Goal: Information Seeking & Learning: Learn about a topic

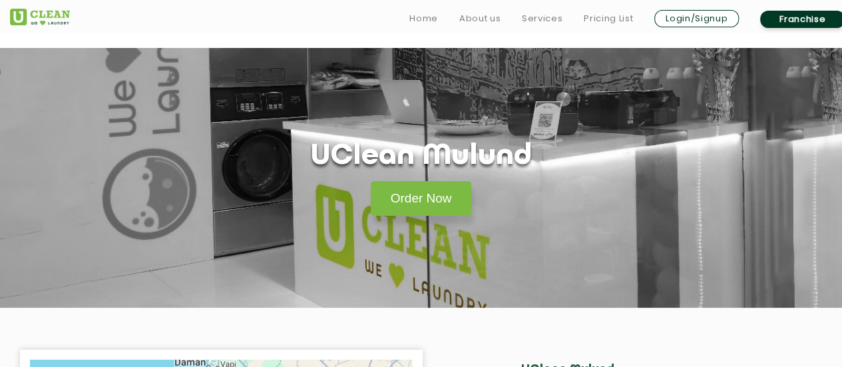
scroll to position [200, 0]
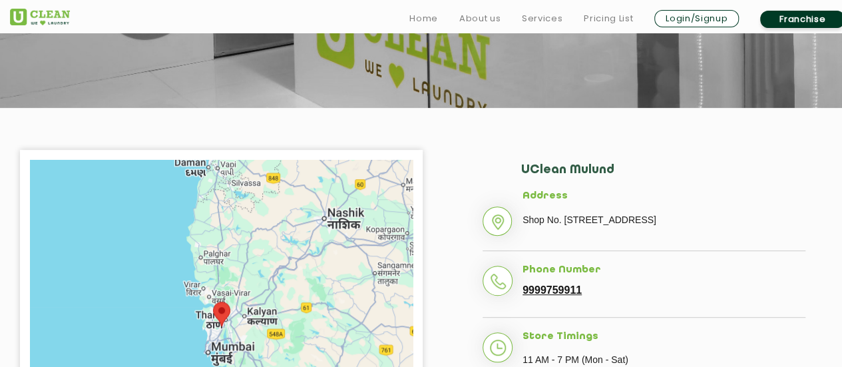
click at [493, 229] on li "Address Shop No. [STREET_ADDRESS]" at bounding box center [644, 220] width 323 height 61
click at [555, 202] on li "Address Shop No. [STREET_ADDRESS]" at bounding box center [644, 220] width 323 height 61
click at [554, 197] on h5 "Address" at bounding box center [663, 196] width 283 height 12
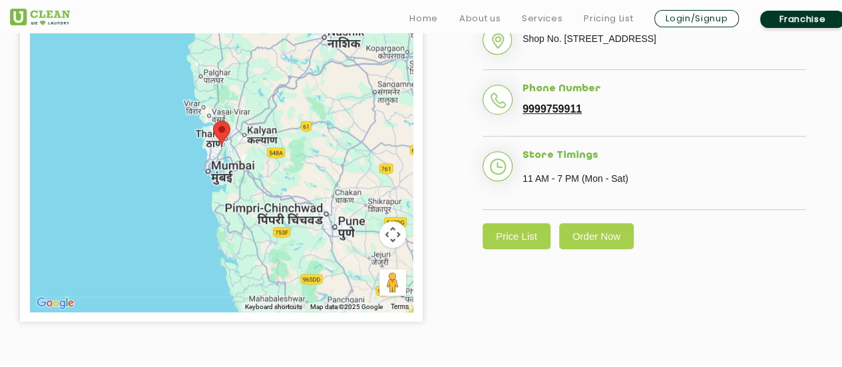
scroll to position [466, 0]
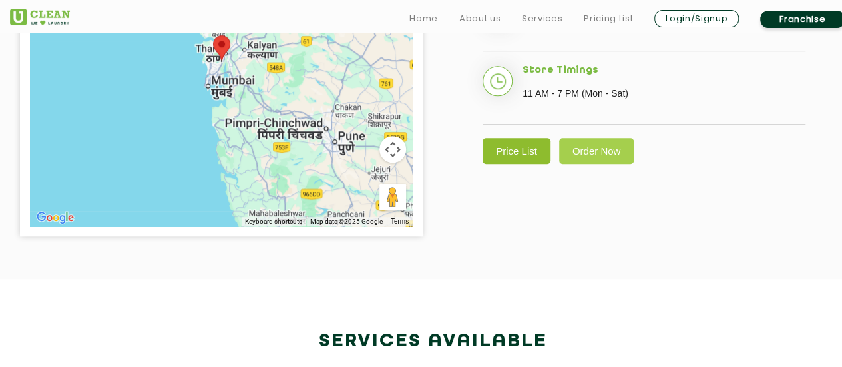
click at [520, 164] on link "Price List" at bounding box center [517, 151] width 68 height 26
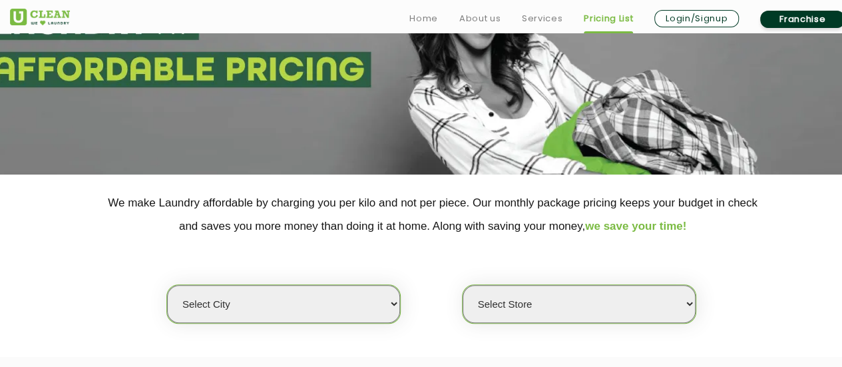
scroll to position [333, 0]
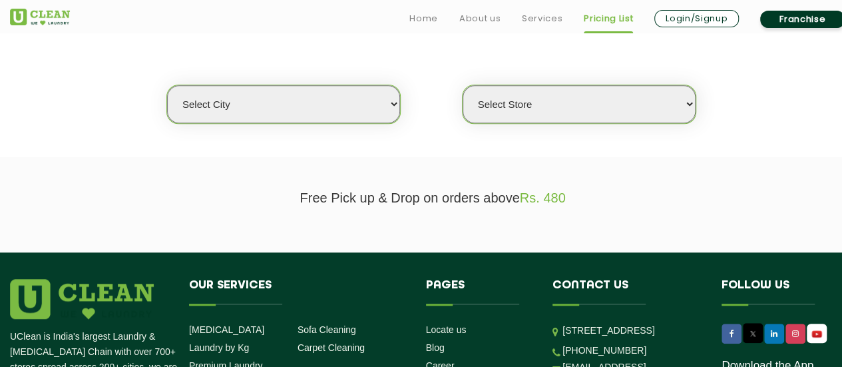
click at [345, 112] on select "Select city [GEOGRAPHIC_DATA] [GEOGRAPHIC_DATA] [GEOGRAPHIC_DATA] [GEOGRAPHIC_D…" at bounding box center [283, 104] width 233 height 38
select select "16"
click at [167, 85] on select "Select city [GEOGRAPHIC_DATA] [GEOGRAPHIC_DATA] [GEOGRAPHIC_DATA] [GEOGRAPHIC_D…" at bounding box center [283, 104] width 233 height 38
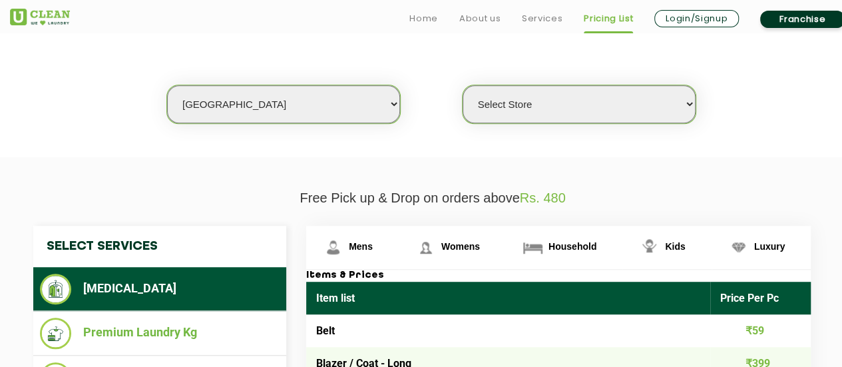
click at [524, 108] on select "Select Store UClean Powai UClean Deonar UClean LBS Marg UClean Chembur UClean W…" at bounding box center [579, 104] width 233 height 38
select select "614"
click at [463, 85] on select "Select Store UClean Powai UClean Deonar UClean LBS Marg UClean Chembur UClean W…" at bounding box center [579, 104] width 233 height 38
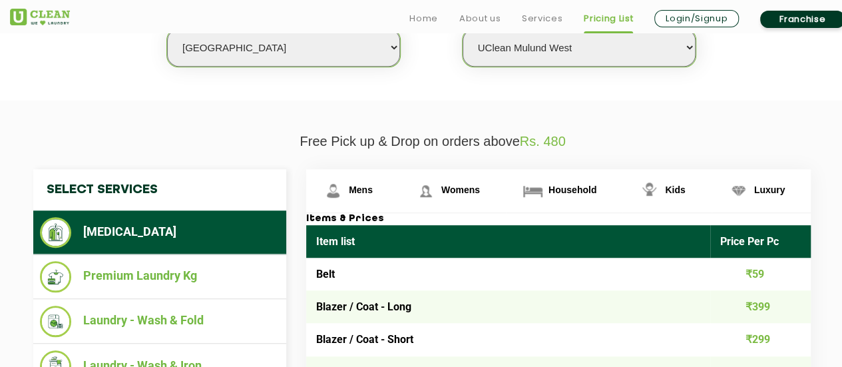
scroll to position [466, 0]
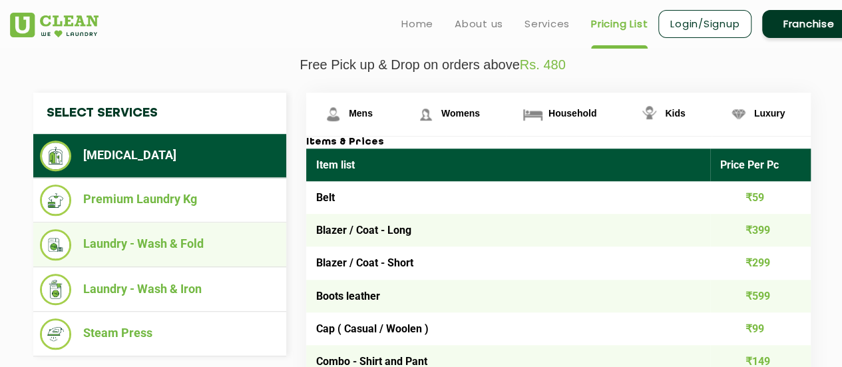
click at [176, 244] on li "Laundry - Wash & Fold" at bounding box center [160, 244] width 240 height 31
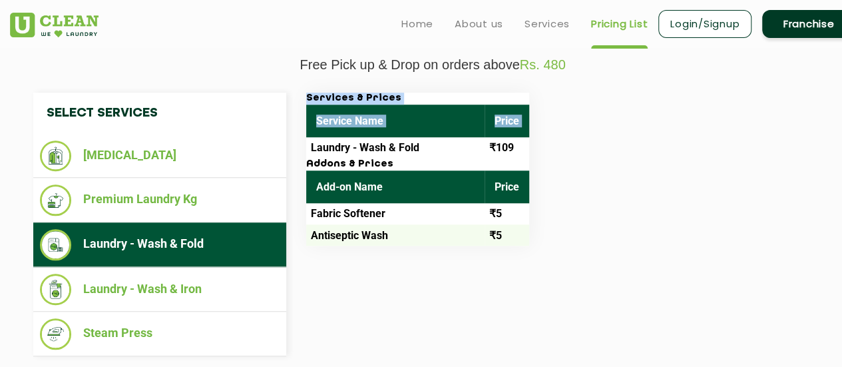
drag, startPoint x: 313, startPoint y: 147, endPoint x: 538, endPoint y: 146, distance: 225.0
click at [538, 146] on div "Services & Prices Service Name Price Laundry - Wash & Fold ₹109 Addons & Prices…" at bounding box center [569, 169] width 546 height 153
click at [590, 182] on div "Services & Prices Service Name Price Laundry - Wash & Fold ₹109 Addons & Prices…" at bounding box center [569, 169] width 546 height 153
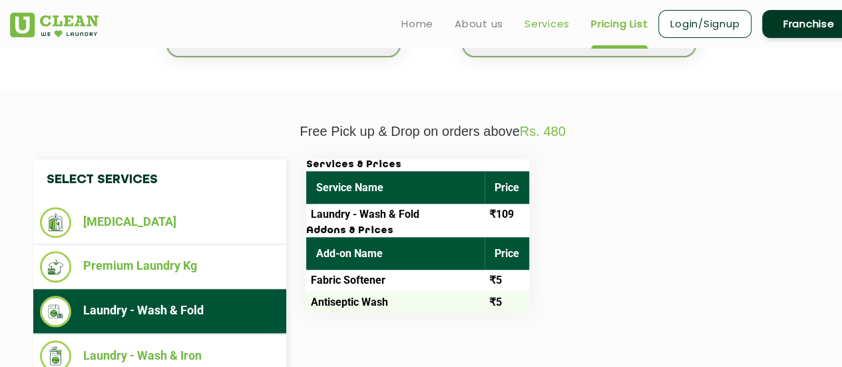
click at [540, 26] on link "Services" at bounding box center [546, 24] width 45 height 16
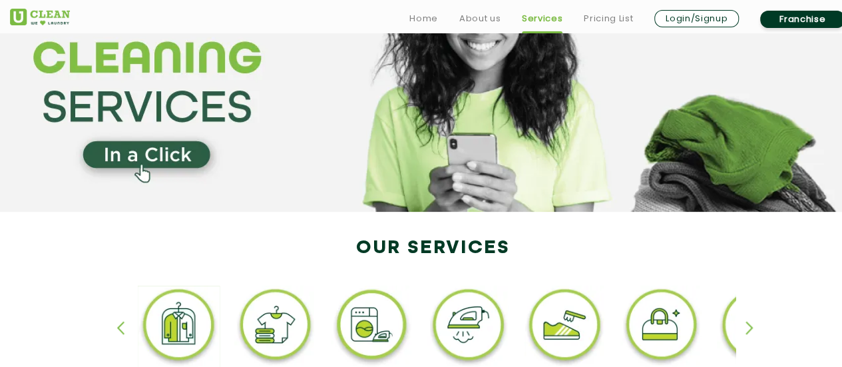
scroll to position [200, 0]
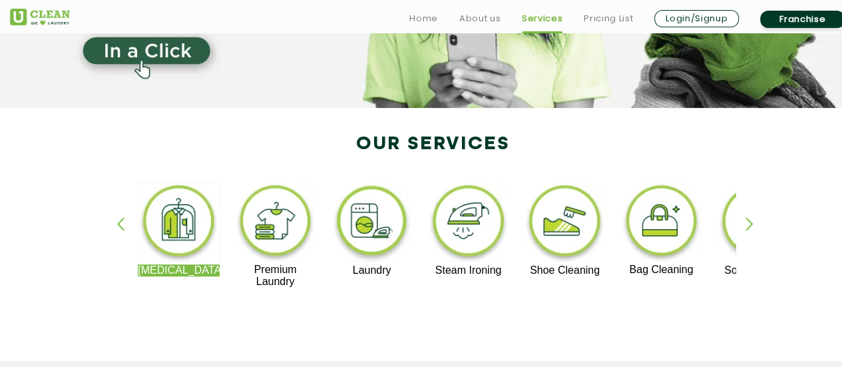
click at [751, 224] on div "button" at bounding box center [755, 235] width 20 height 37
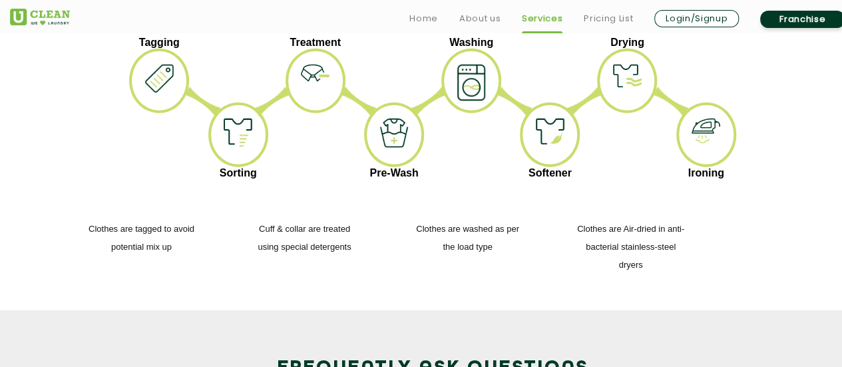
scroll to position [2063, 0]
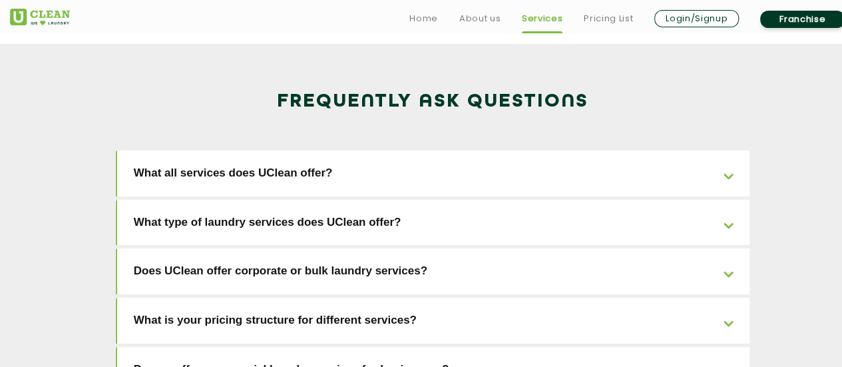
click at [308, 150] on link "What all services does UClean offer?" at bounding box center [433, 173] width 633 height 46
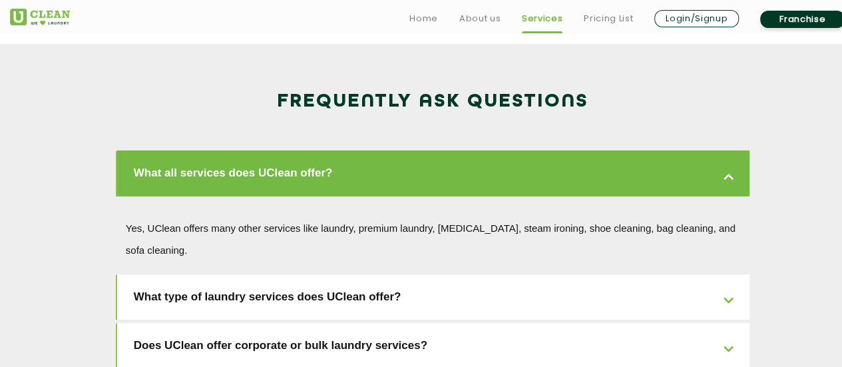
click at [308, 150] on link "What all services does UClean offer?" at bounding box center [433, 173] width 633 height 46
click at [309, 150] on link "What all services does UClean offer?" at bounding box center [433, 173] width 633 height 46
click at [326, 323] on link "Does UClean offer corporate or bulk laundry services?" at bounding box center [433, 346] width 633 height 46
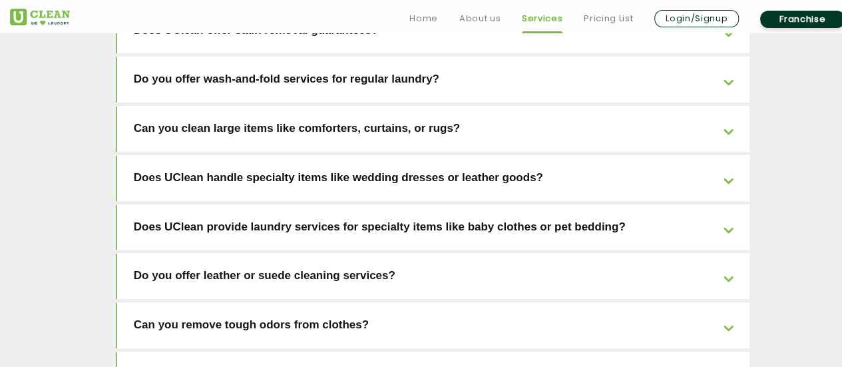
scroll to position [2729, 0]
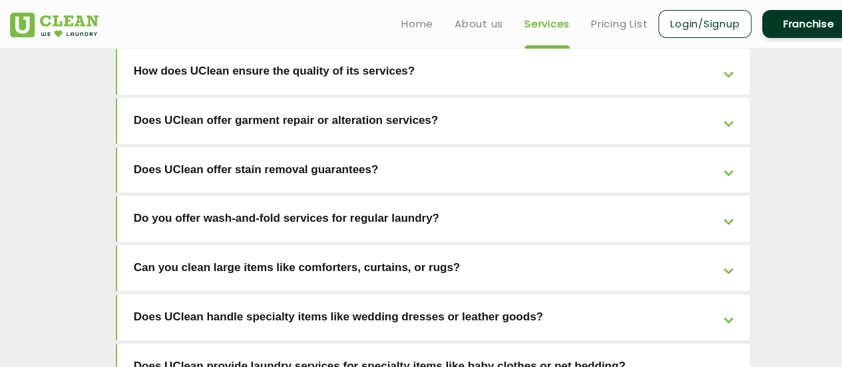
click at [331, 245] on link "Can you clean large items like comforters, curtains, or rugs?" at bounding box center [433, 268] width 633 height 46
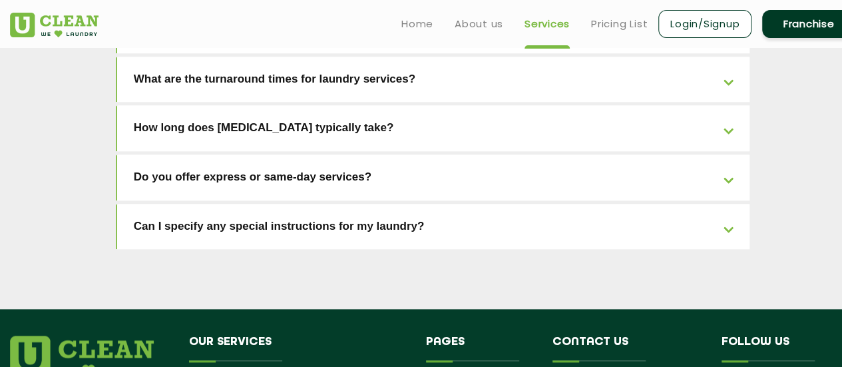
scroll to position [3016, 0]
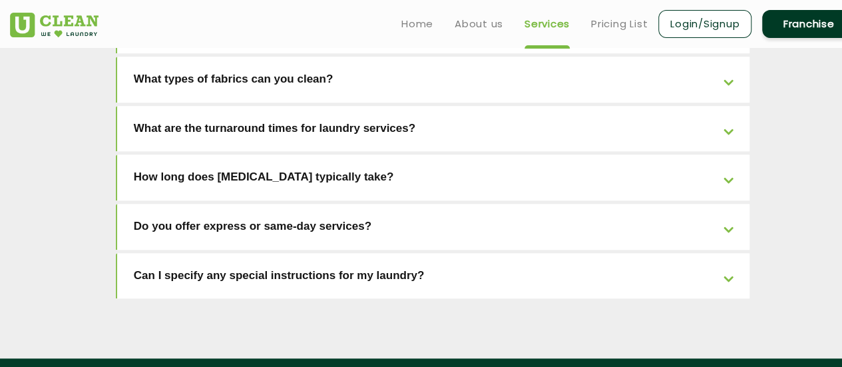
click at [329, 253] on link "Can I specify any special instructions for my laundry?" at bounding box center [433, 276] width 633 height 46
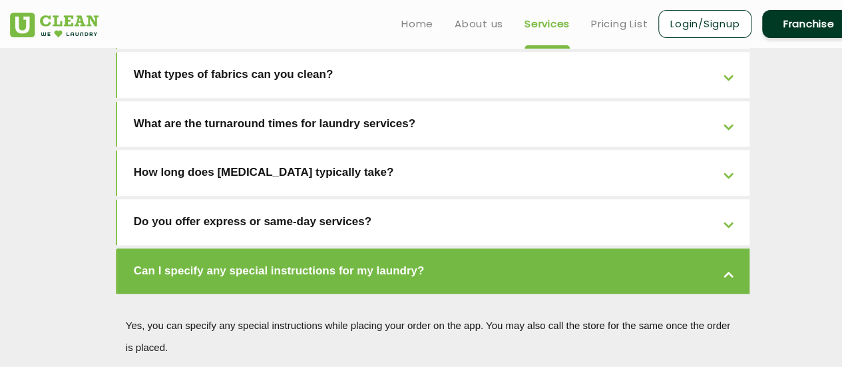
scroll to position [2942, 0]
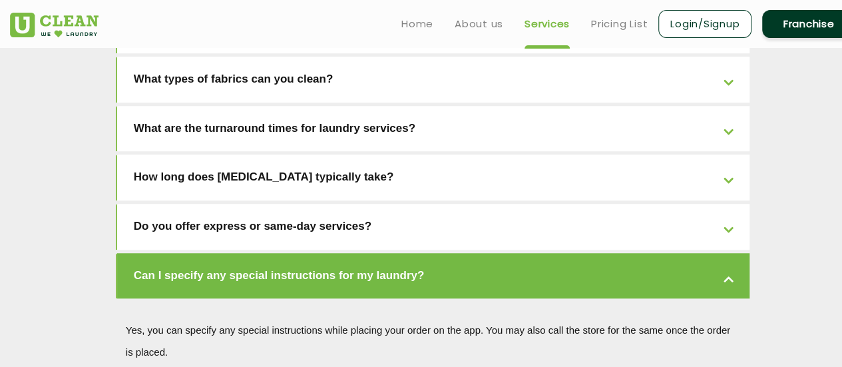
click at [330, 204] on link "Do you offer express or same-day services?" at bounding box center [433, 227] width 633 height 46
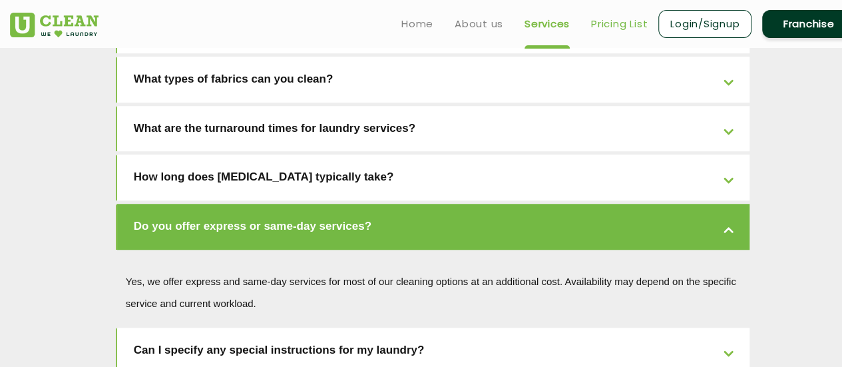
click at [592, 26] on link "Pricing List" at bounding box center [619, 24] width 57 height 16
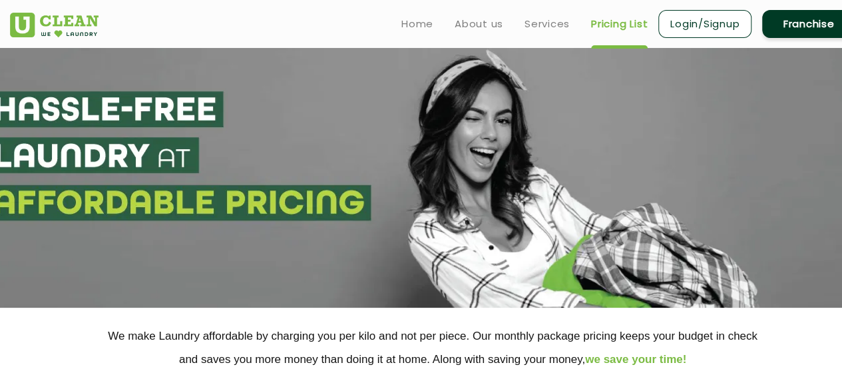
select select "0"
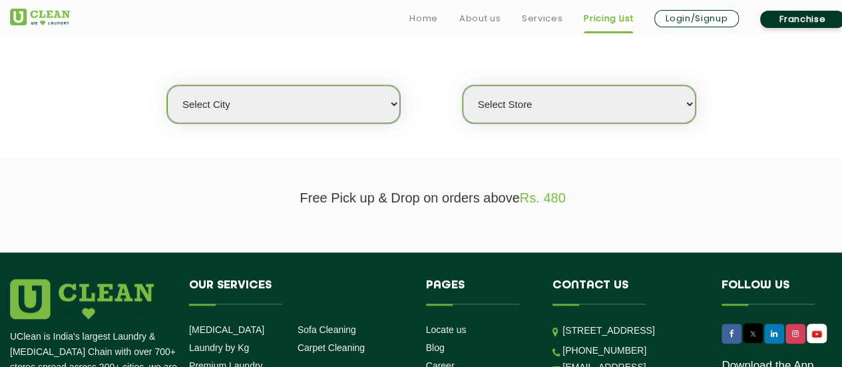
scroll to position [466, 0]
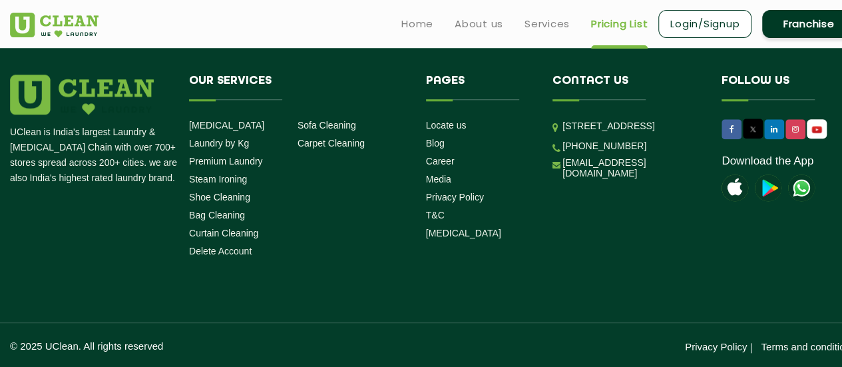
scroll to position [399, 0]
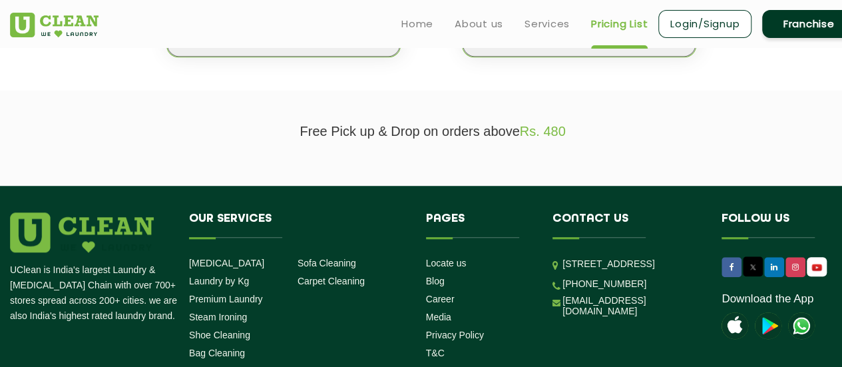
select select "0"
